Goal: Information Seeking & Learning: Learn about a topic

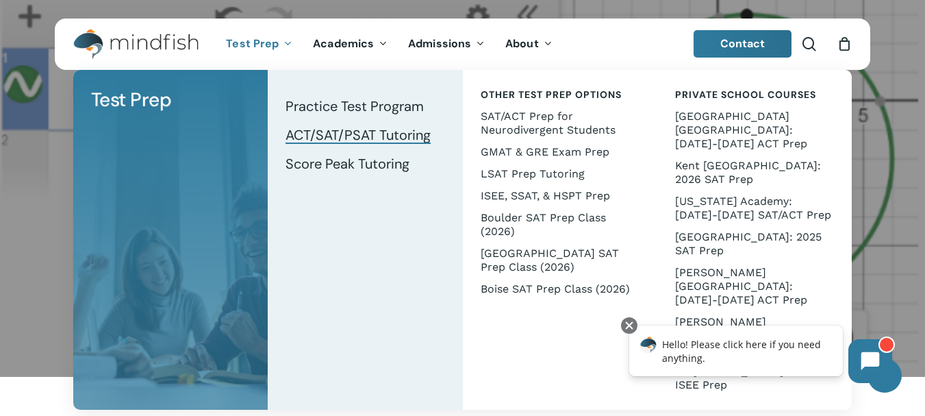
click at [323, 137] on span "ACT/SAT/PSAT Tutoring" at bounding box center [357, 135] width 145 height 18
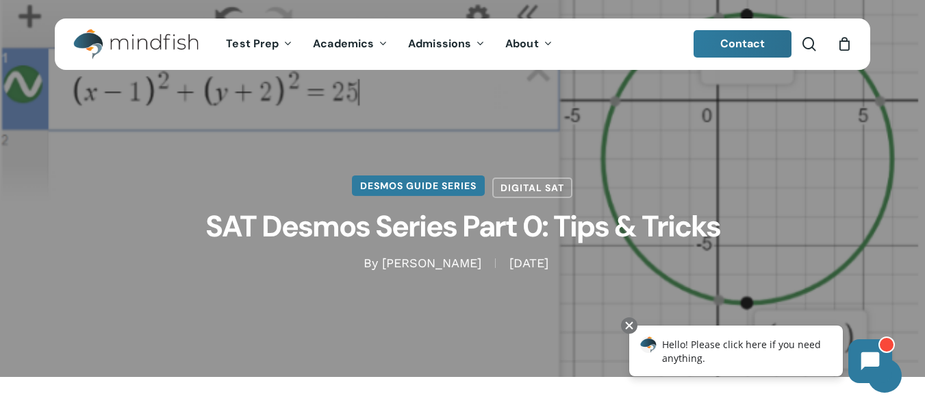
click at [400, 188] on link "Desmos Guide Series" at bounding box center [418, 185] width 133 height 21
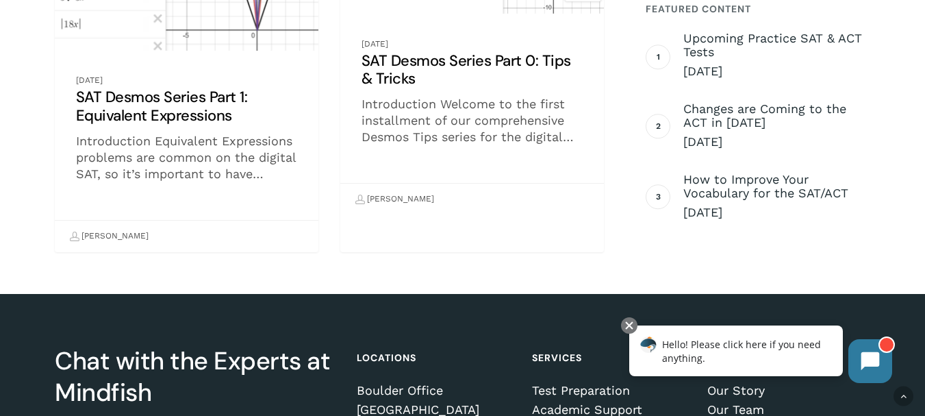
scroll to position [1254, 0]
